Goal: Task Accomplishment & Management: Manage account settings

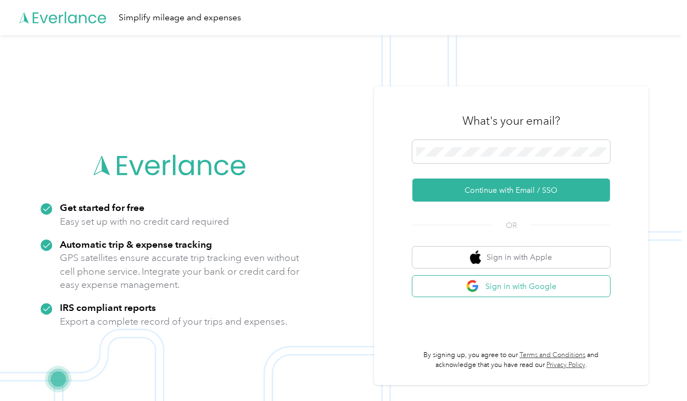
click at [494, 288] on button "Sign in with Google" at bounding box center [512, 286] width 198 height 21
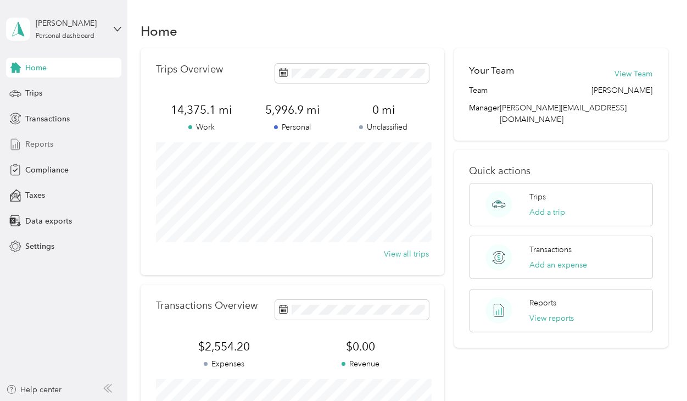
click at [76, 143] on div "Reports" at bounding box center [63, 145] width 115 height 20
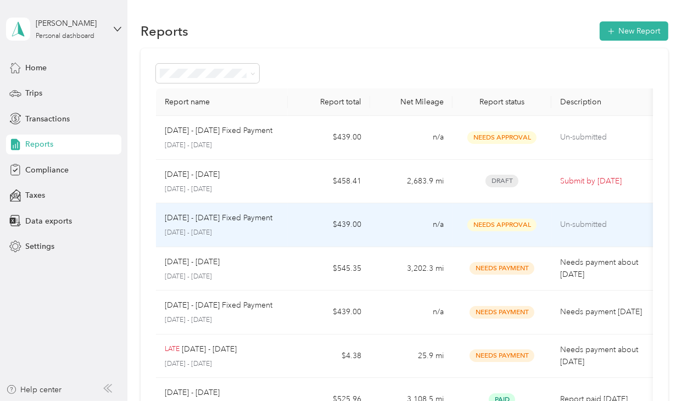
click at [308, 236] on td "$439.00" at bounding box center [329, 225] width 82 height 44
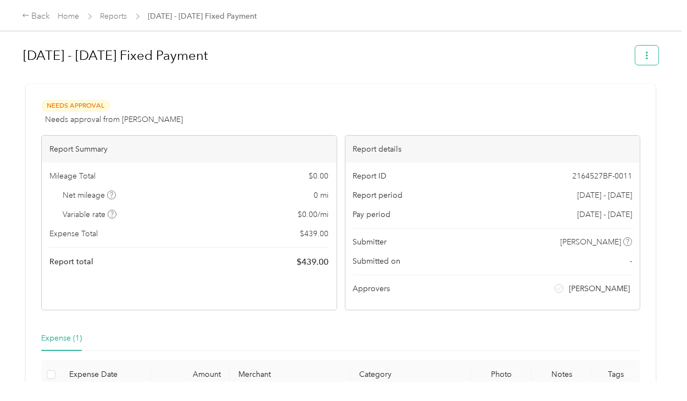
click at [644, 60] on button "button" at bounding box center [647, 55] width 23 height 19
click at [620, 100] on span "Download" at bounding box center [621, 96] width 36 height 12
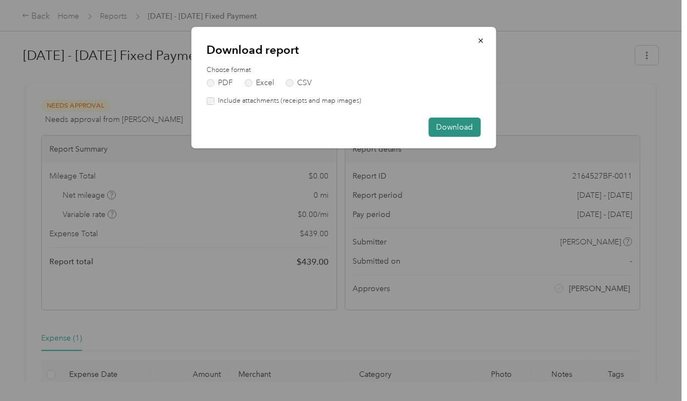
click at [431, 125] on button "Download" at bounding box center [454, 127] width 52 height 19
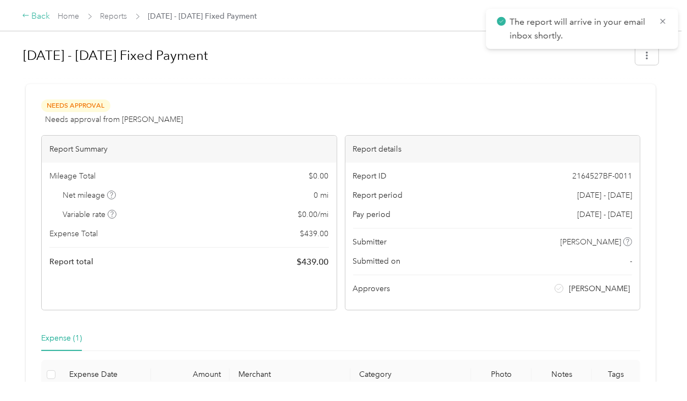
click at [35, 18] on div "Back" at bounding box center [36, 16] width 29 height 13
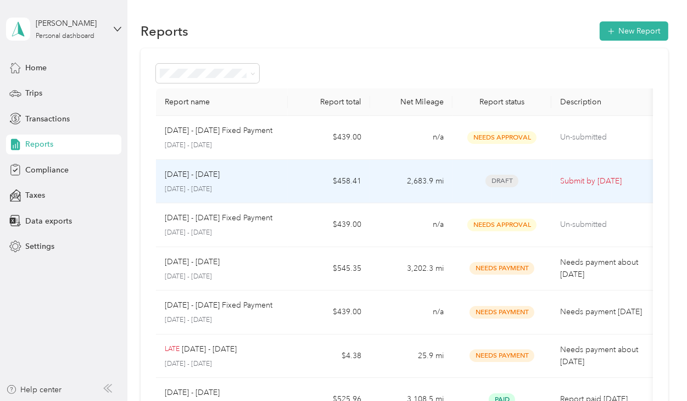
click at [258, 176] on div "[DATE] - [DATE]" at bounding box center [222, 175] width 114 height 12
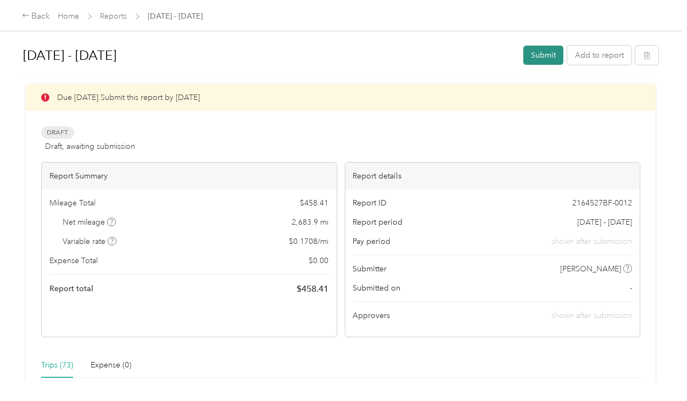
click at [545, 55] on button "Submit" at bounding box center [544, 55] width 40 height 19
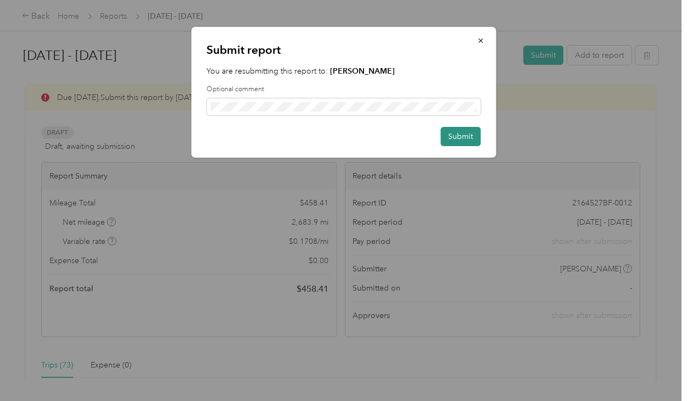
click at [465, 136] on button "Submit" at bounding box center [461, 136] width 40 height 19
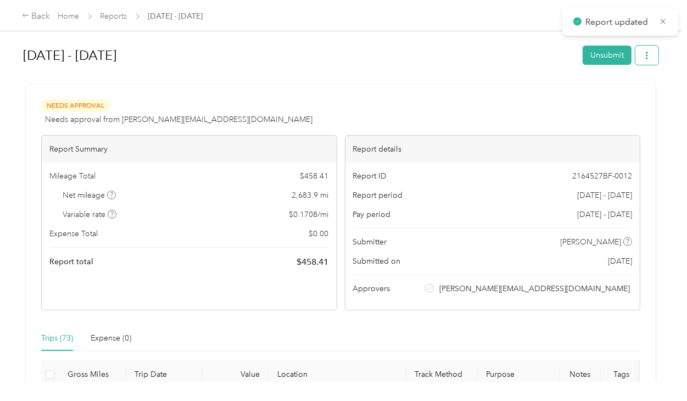
click at [658, 56] on button "button" at bounding box center [647, 55] width 23 height 19
click at [630, 103] on li "Download" at bounding box center [624, 95] width 81 height 19
click at [610, 97] on span "Download" at bounding box center [621, 96] width 36 height 12
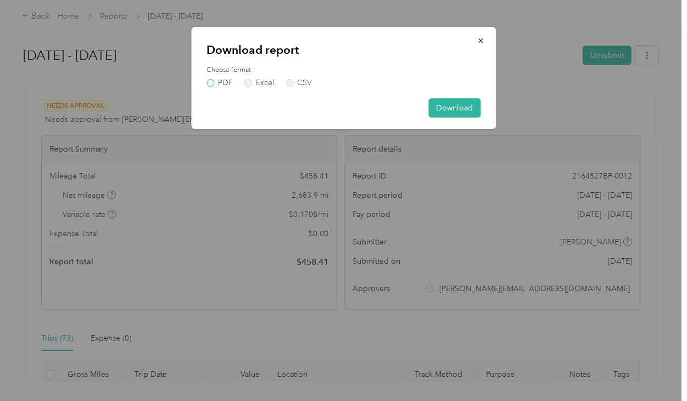
click at [210, 83] on label "PDF" at bounding box center [220, 83] width 26 height 8
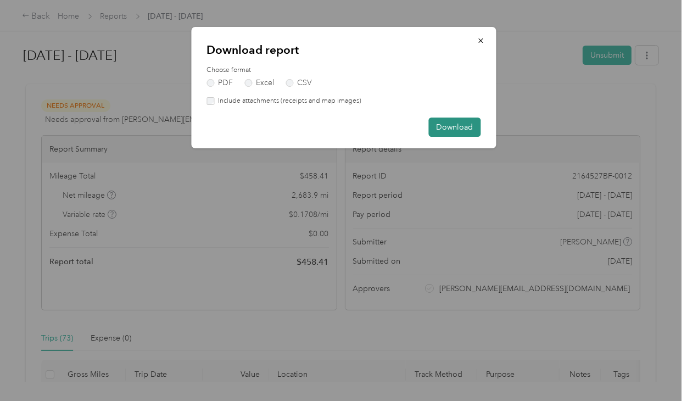
click at [442, 129] on button "Download" at bounding box center [454, 127] width 52 height 19
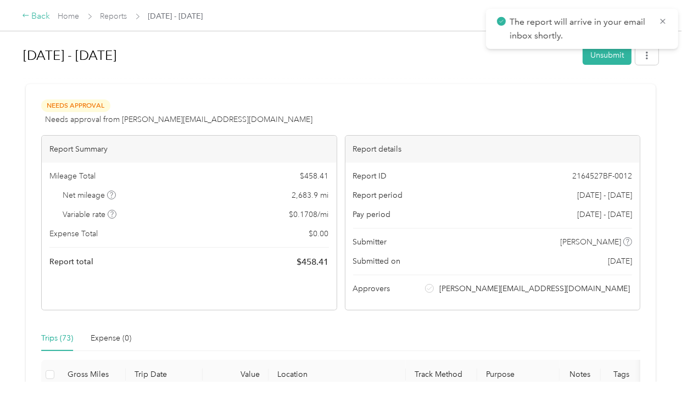
click at [29, 14] on icon at bounding box center [26, 16] width 8 height 8
